Goal: Navigation & Orientation: Go to known website

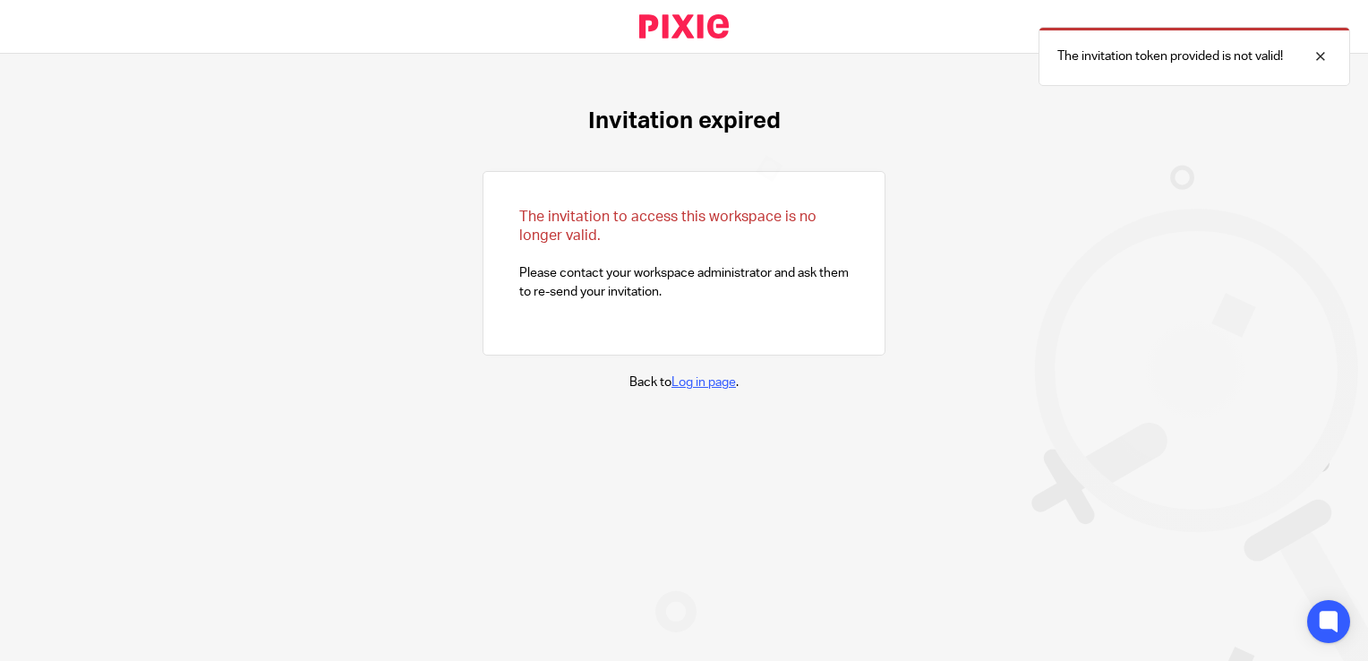
click at [695, 383] on link "Log in page" at bounding box center [703, 382] width 64 height 13
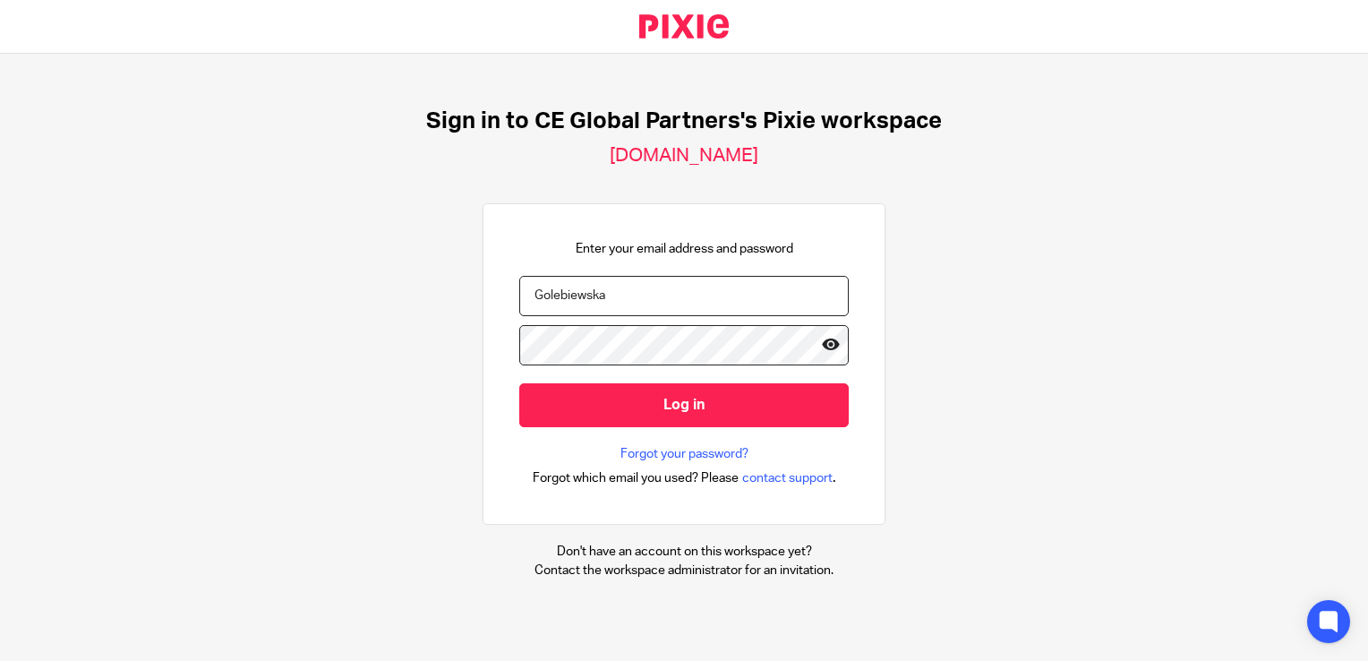
click at [822, 342] on icon at bounding box center [831, 345] width 18 height 18
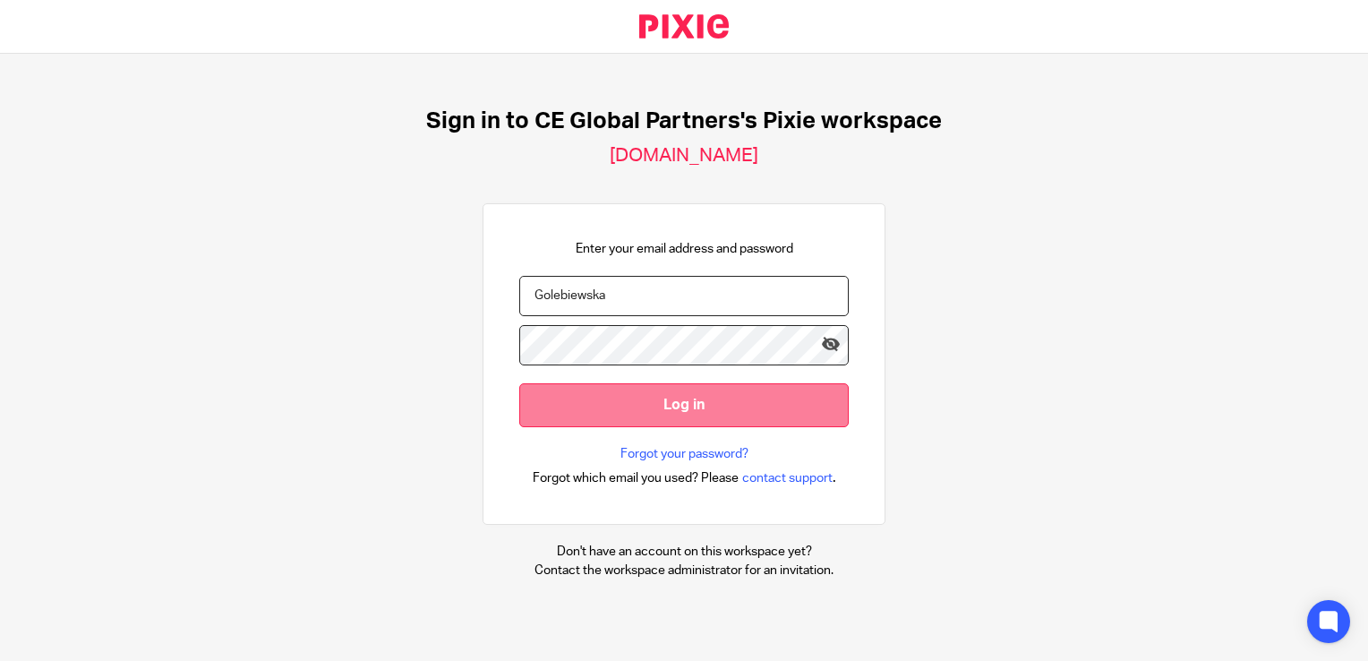
click at [703, 406] on input "Log in" at bounding box center [683, 405] width 329 height 44
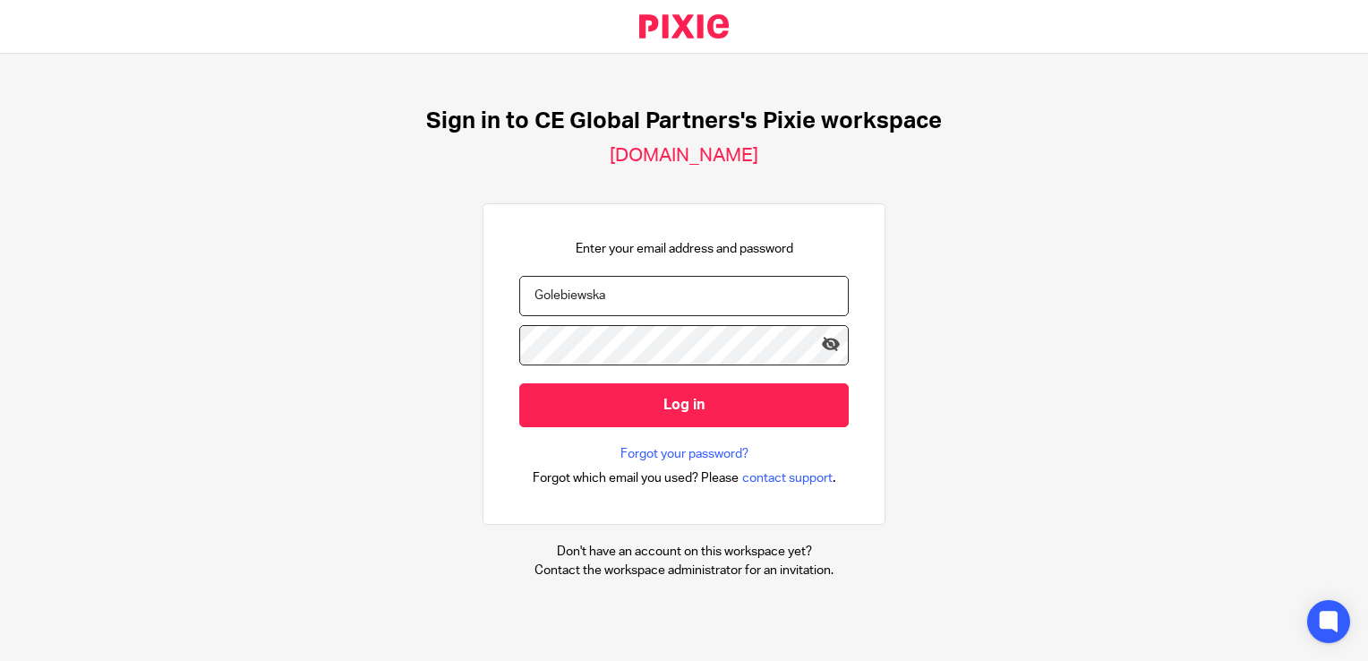
click at [652, 298] on input "Golebiewska" at bounding box center [683, 296] width 329 height 40
drag, startPoint x: 624, startPoint y: 289, endPoint x: 404, endPoint y: 295, distance: 220.3
click at [404, 295] on div "Sign in to CE Global Partners's Pixie workspace [DOMAIN_NAME] Enter your email …" at bounding box center [684, 343] width 1368 height 579
drag, startPoint x: 664, startPoint y: 303, endPoint x: 417, endPoint y: 293, distance: 247.2
click at [417, 293] on div "Sign in to CE Global Partners's Pixie workspace [DOMAIN_NAME] Enter your email …" at bounding box center [684, 343] width 1368 height 579
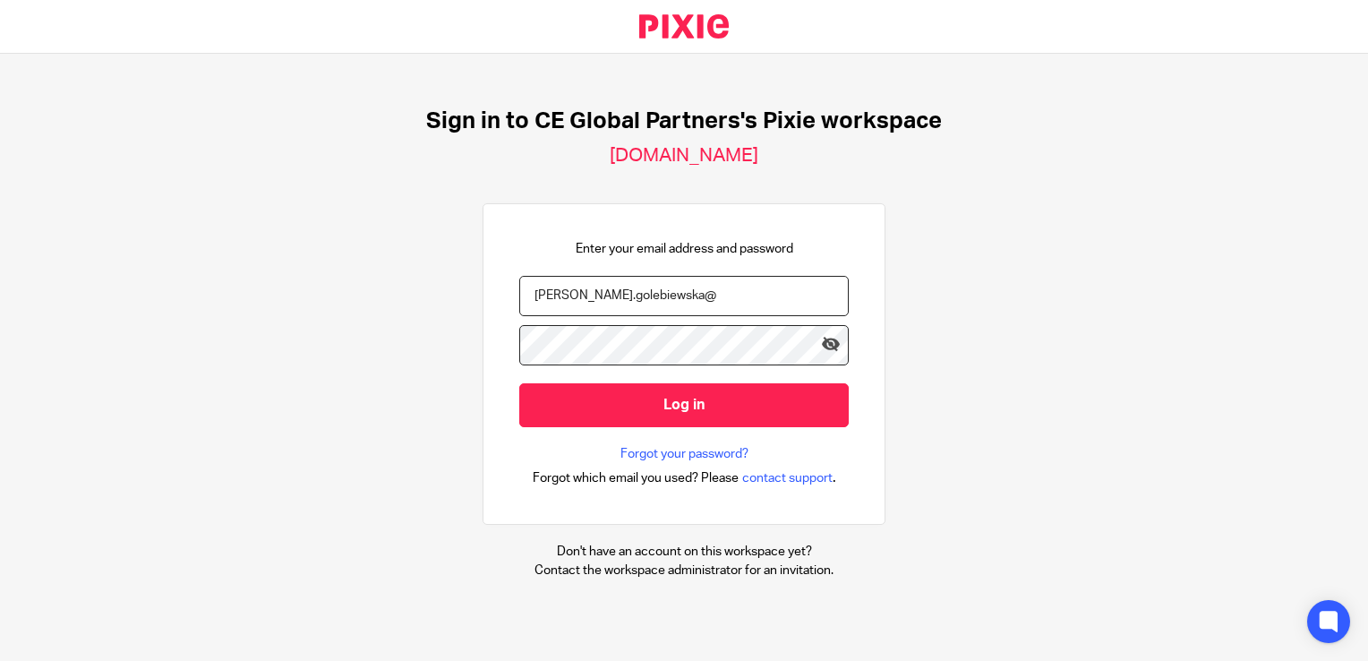
paste input "[DOMAIN_NAME]"
type input "[PERSON_NAME][EMAIL_ADDRESS][DOMAIN_NAME]"
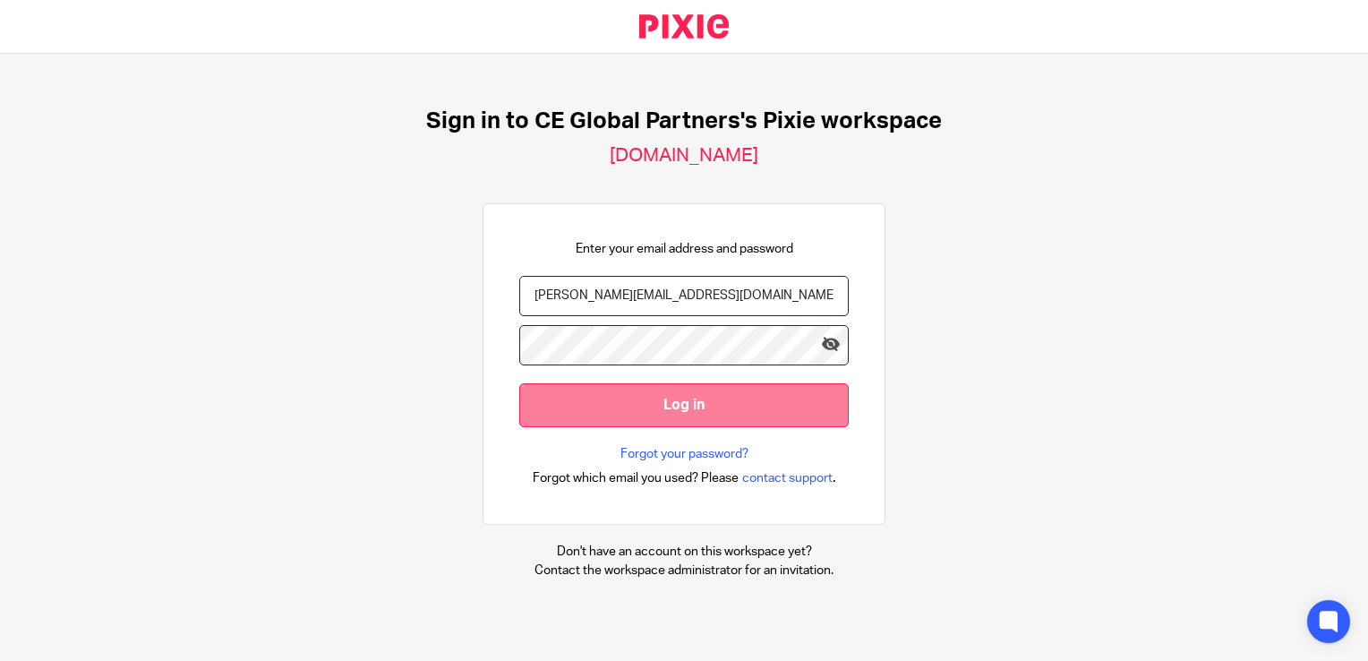
click at [734, 410] on input "Log in" at bounding box center [683, 405] width 329 height 44
